Goal: Task Accomplishment & Management: Manage account settings

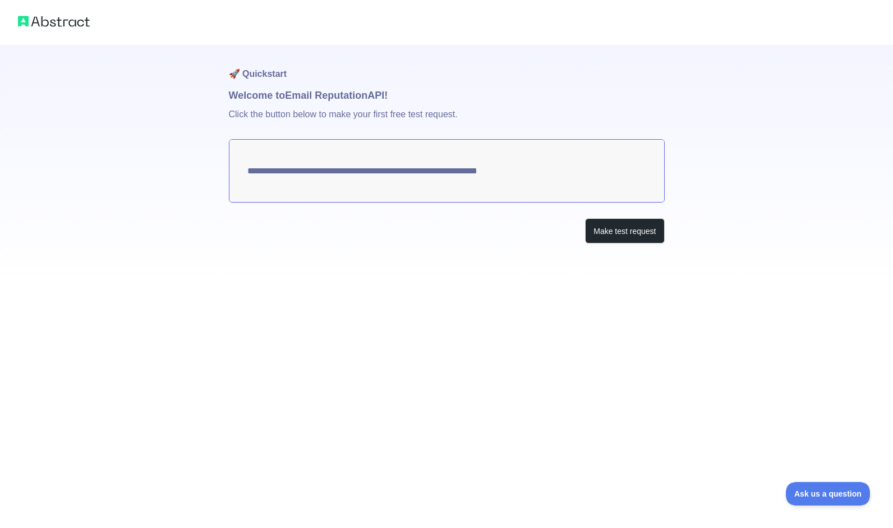
click at [477, 181] on textarea "**********" at bounding box center [447, 170] width 436 height 63
click at [613, 234] on button "Make test request" at bounding box center [624, 230] width 79 height 25
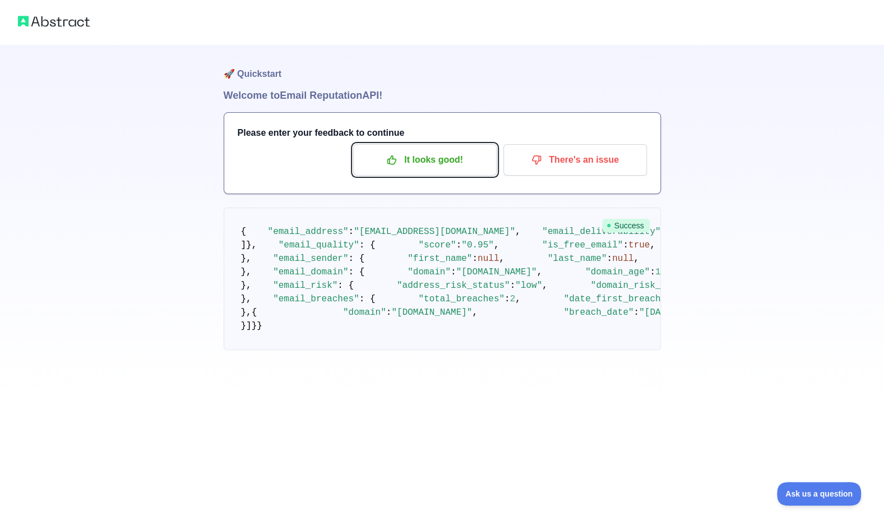
click at [416, 159] on p "It looks good!" at bounding box center [425, 159] width 127 height 19
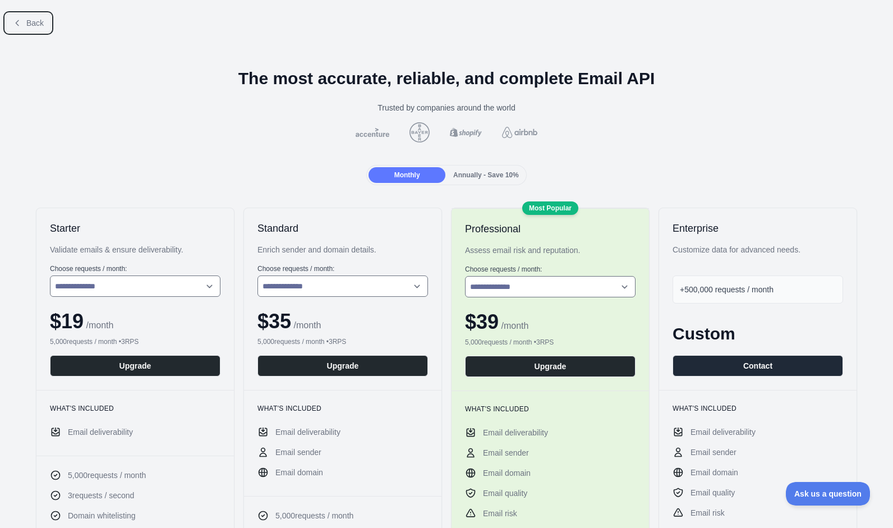
click at [27, 22] on span "Back" at bounding box center [34, 23] width 17 height 9
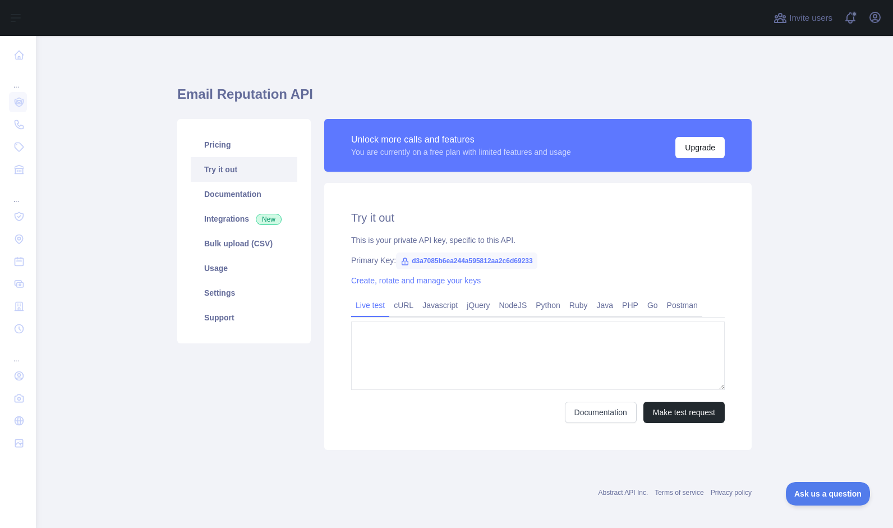
type textarea "**********"
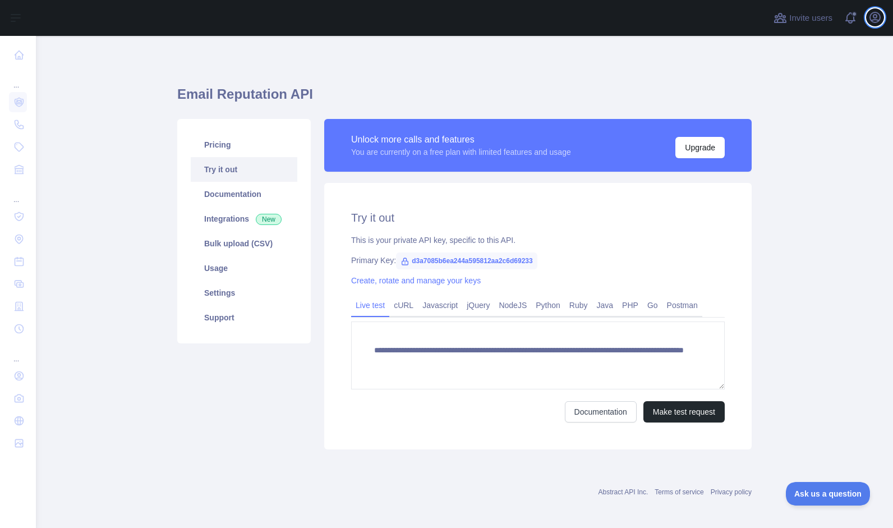
click at [876, 20] on icon "button" at bounding box center [875, 17] width 10 height 10
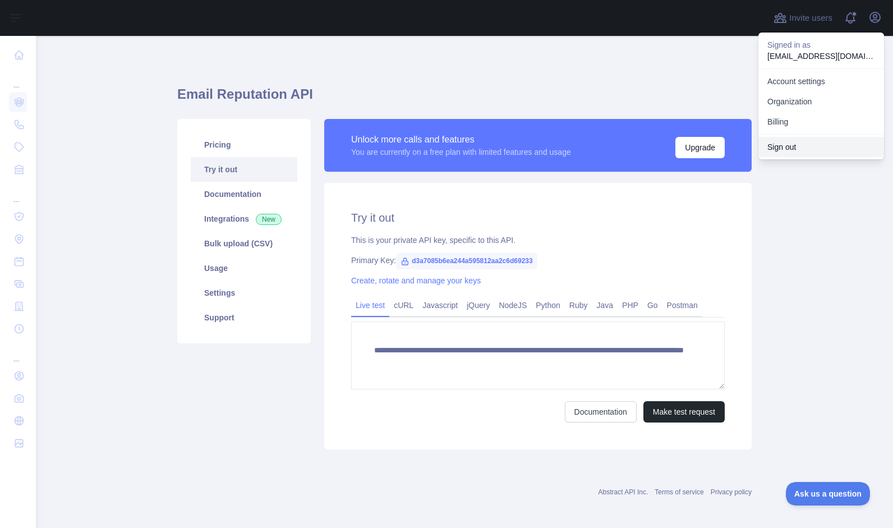
click at [784, 148] on button "Sign out" at bounding box center [821, 147] width 126 height 20
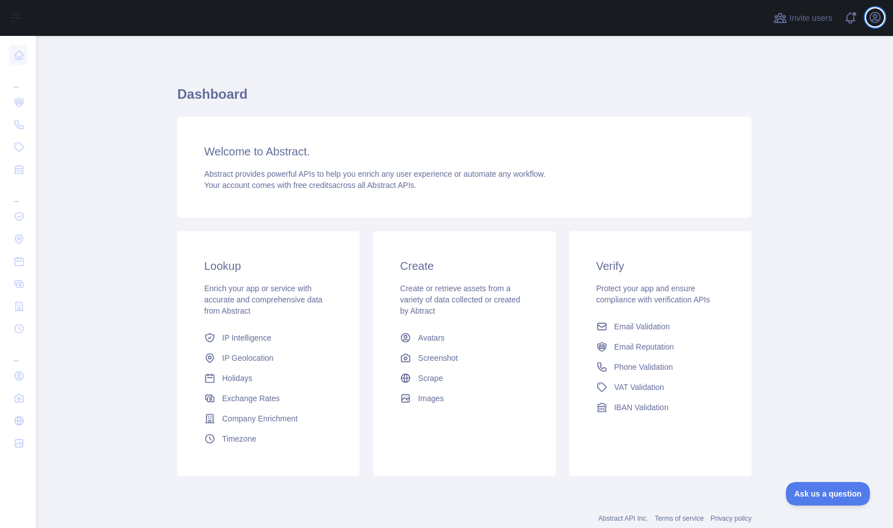
click at [874, 21] on icon "button" at bounding box center [874, 17] width 13 height 13
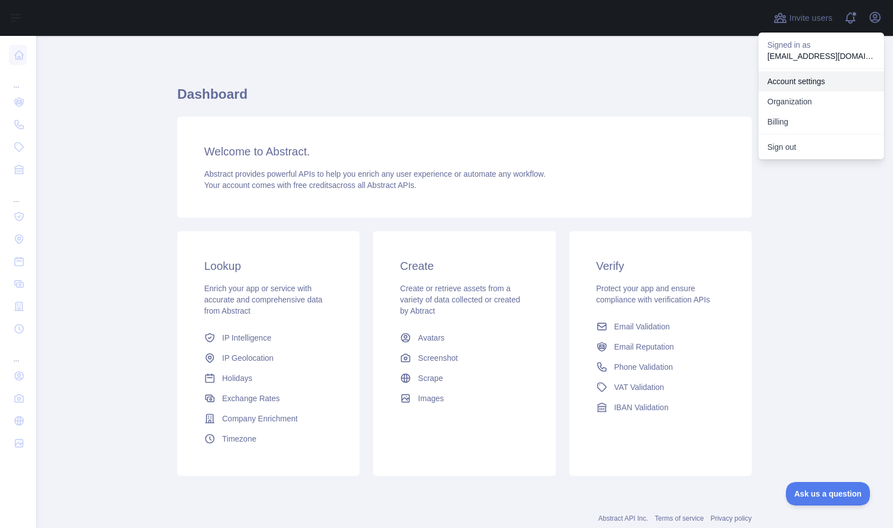
click at [801, 82] on link "Account settings" at bounding box center [821, 81] width 126 height 20
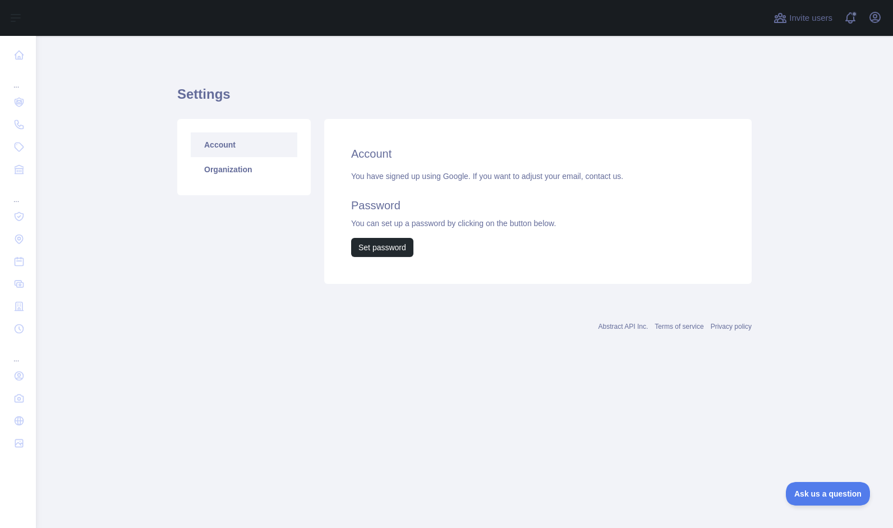
click at [215, 173] on link "Organization" at bounding box center [244, 169] width 107 height 25
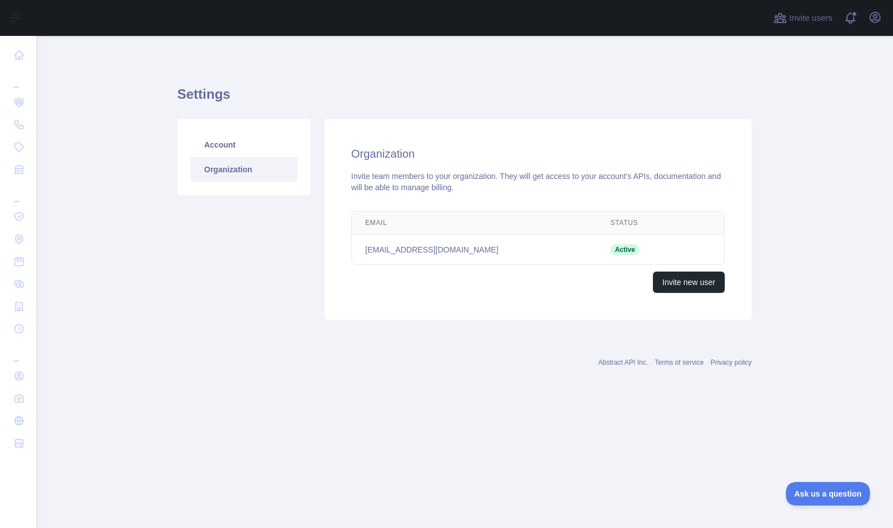
click at [228, 145] on link "Account" at bounding box center [244, 144] width 107 height 25
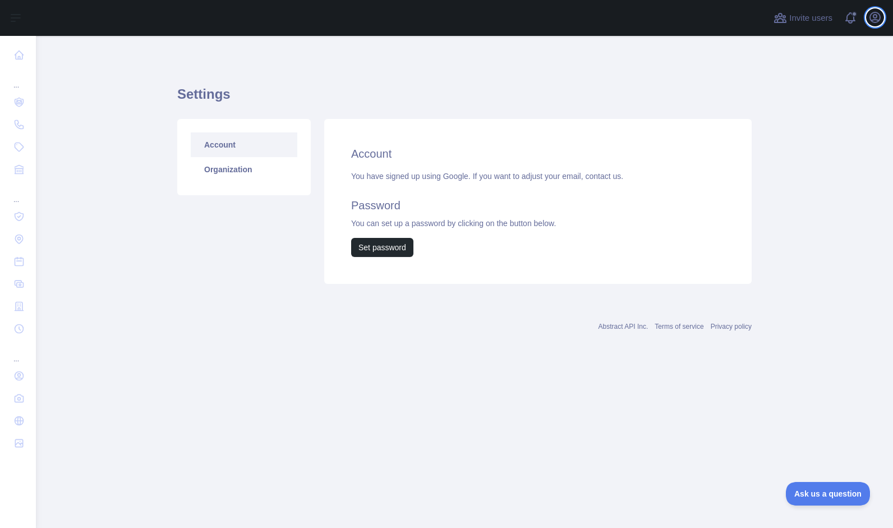
click at [874, 17] on icon "button" at bounding box center [875, 17] width 10 height 10
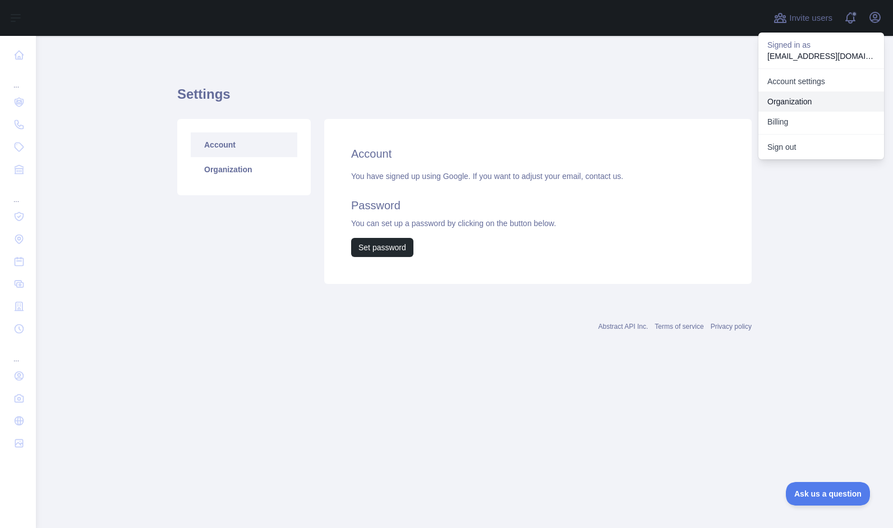
click at [798, 99] on link "Organization" at bounding box center [821, 101] width 126 height 20
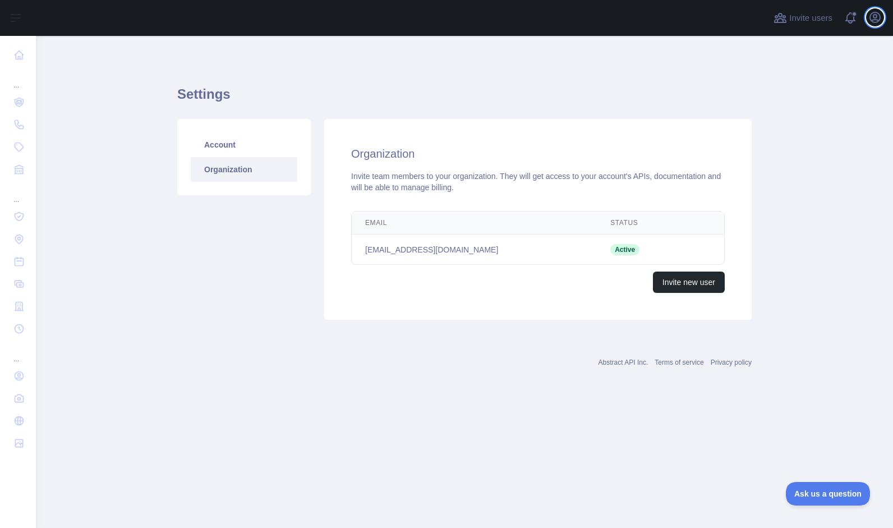
click at [874, 20] on icon "button" at bounding box center [875, 17] width 10 height 10
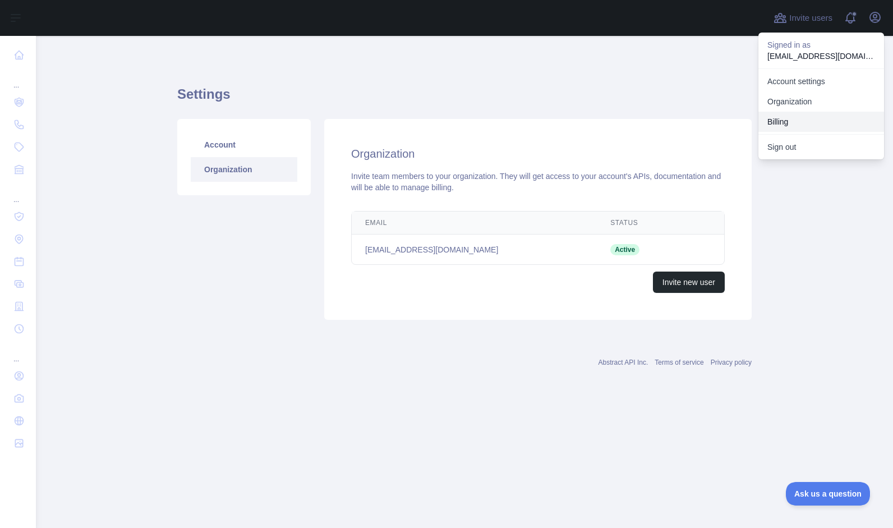
click at [782, 117] on button "Billing" at bounding box center [821, 122] width 126 height 20
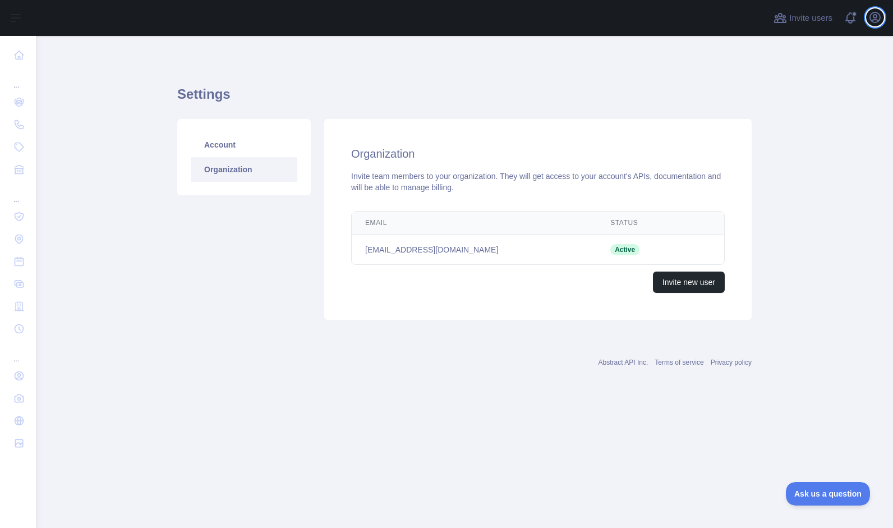
click at [874, 21] on icon "button" at bounding box center [874, 17] width 13 height 13
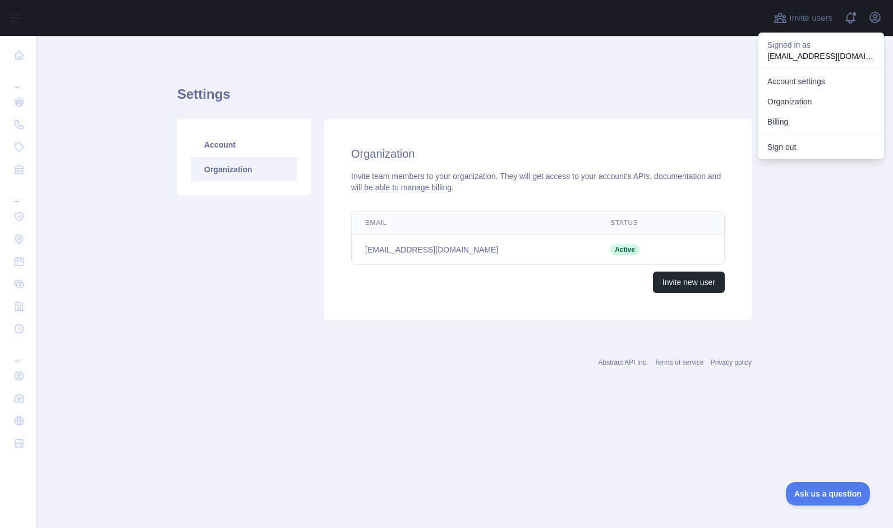
click at [787, 225] on main "Settings Account Organization Organization Invite team members to your organiza…" at bounding box center [464, 282] width 857 height 492
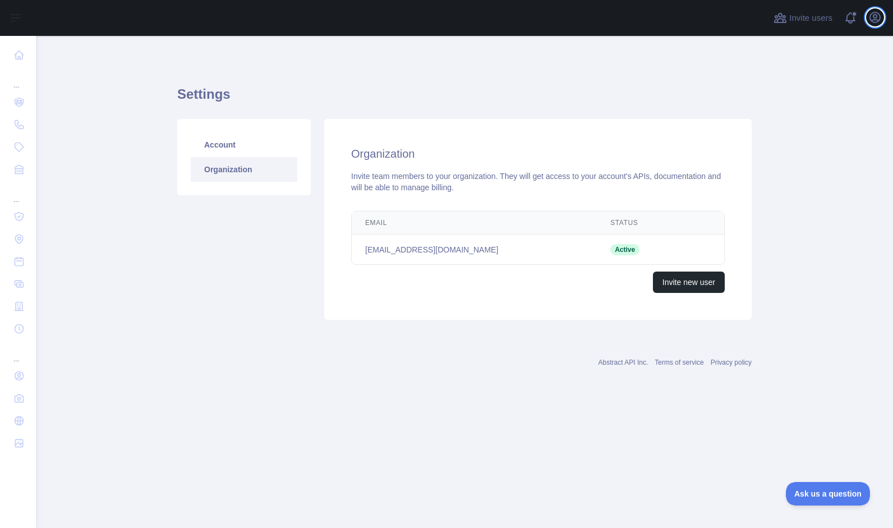
click at [875, 22] on icon "button" at bounding box center [875, 17] width 10 height 10
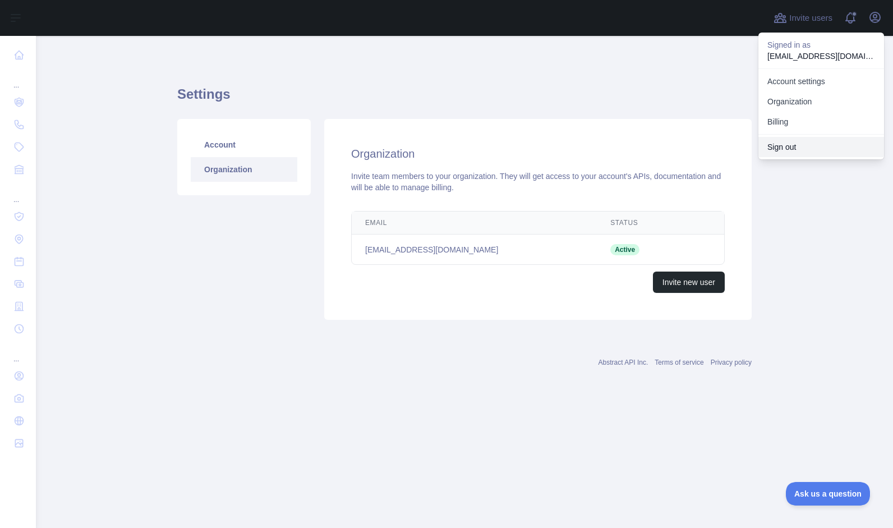
click at [798, 145] on button "Sign out" at bounding box center [821, 147] width 126 height 20
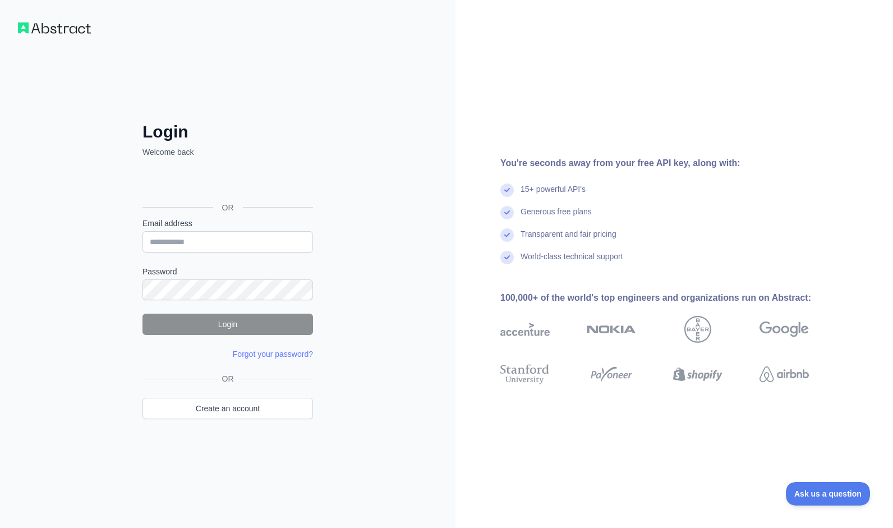
click at [408, 172] on div "Login Welcome back OR Email address Password Login Forgot your password? Please…" at bounding box center [227, 264] width 455 height 528
click at [216, 412] on link "Create an account" at bounding box center [227, 408] width 171 height 21
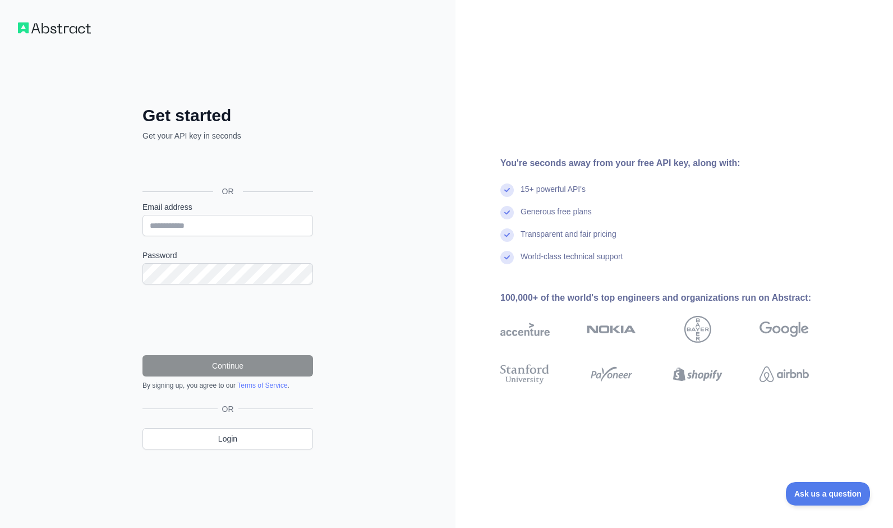
click at [391, 150] on div "Get started Get your API key in seconds OR Email address Password Continue By s…" at bounding box center [227, 264] width 455 height 528
click at [415, 130] on div "Get started Get your API key in seconds OR Email address Password Continue By s…" at bounding box center [227, 264] width 455 height 528
